Goal: Book appointment/travel/reservation

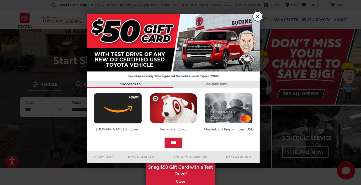
click at [257, 18] on link "X" at bounding box center [258, 16] width 10 height 10
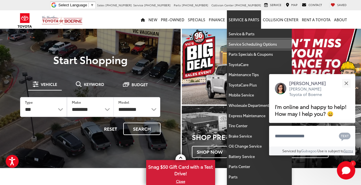
click at [247, 41] on link "Service Scheduling Options" at bounding box center [259, 44] width 65 height 10
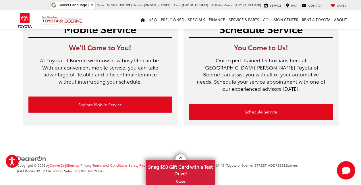
scroll to position [59, 0]
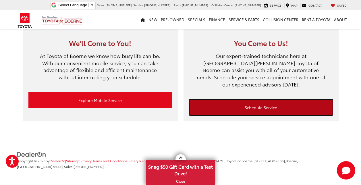
click at [257, 102] on link "Schedule Service" at bounding box center [261, 107] width 144 height 16
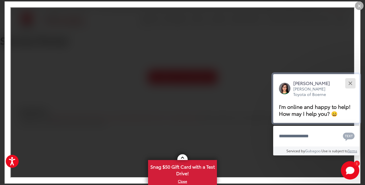
click at [352, 83] on button "Close" at bounding box center [350, 83] width 12 height 12
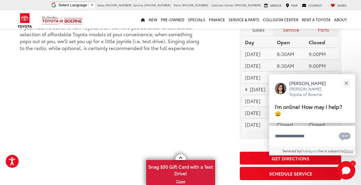
scroll to position [914, 0]
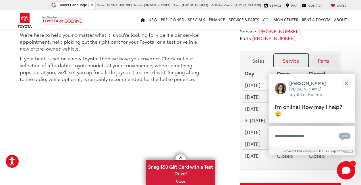
click at [282, 54] on link "Service" at bounding box center [291, 60] width 35 height 13
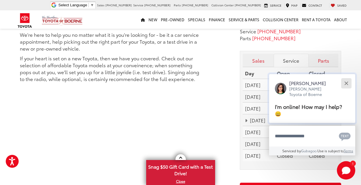
click at [347, 82] on div "Close" at bounding box center [346, 83] width 4 height 4
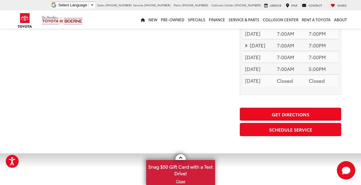
scroll to position [990, 0]
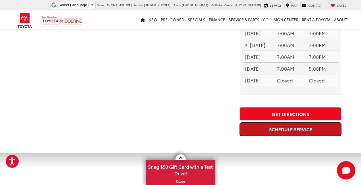
click at [317, 124] on link "Schedule Service" at bounding box center [290, 129] width 101 height 13
